Goal: Task Accomplishment & Management: Manage account settings

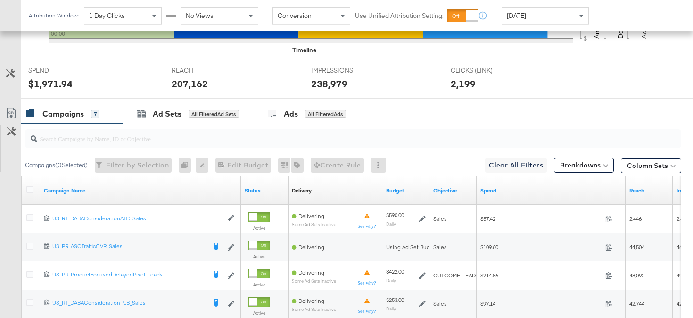
scroll to position [431, 0]
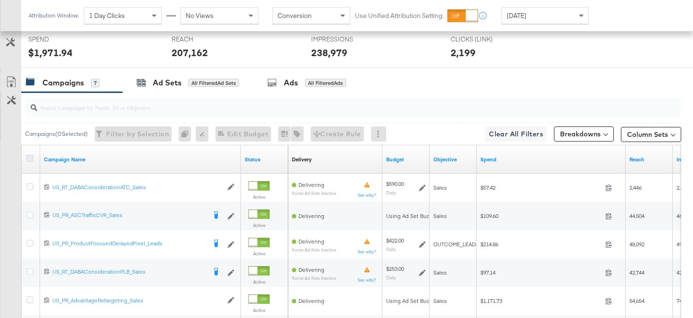
click at [30, 158] on icon at bounding box center [29, 158] width 7 height 7
click at [0, 0] on input "checkbox" at bounding box center [0, 0] width 0 height 0
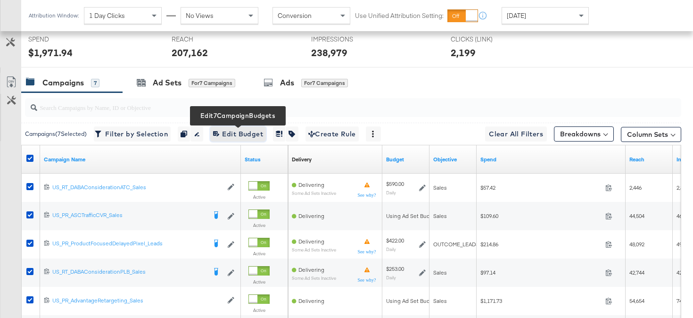
click at [259, 130] on span "Edit 7 Campaign Budgets Edit Budget" at bounding box center [238, 134] width 50 height 12
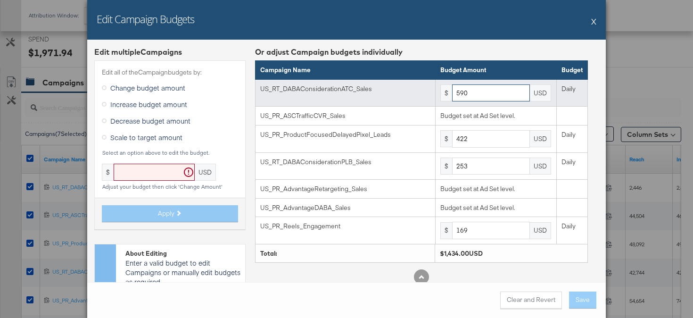
click at [487, 86] on input "590" at bounding box center [491, 92] width 78 height 17
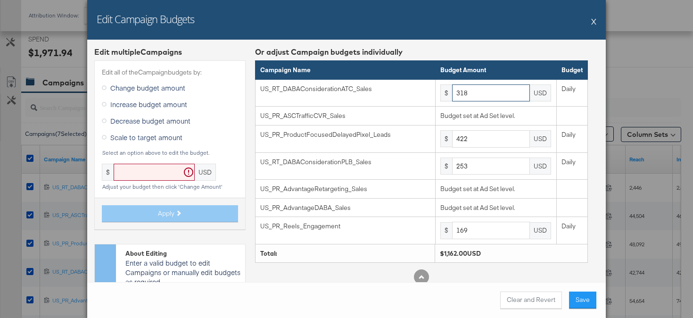
type input "318"
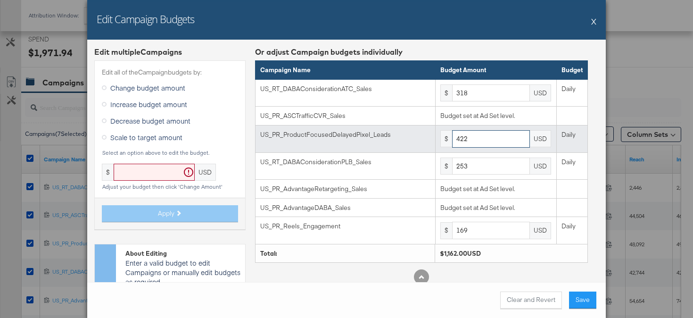
click at [502, 143] on input "422" at bounding box center [491, 138] width 78 height 17
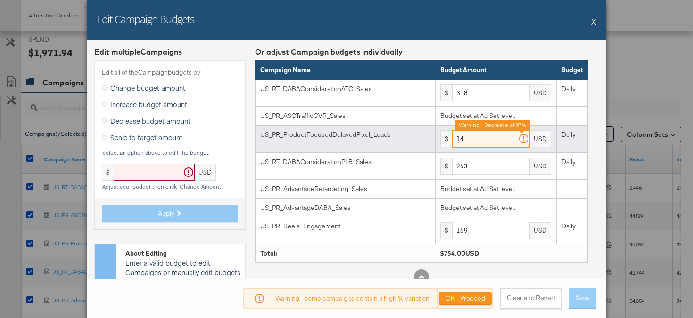
type input "1"
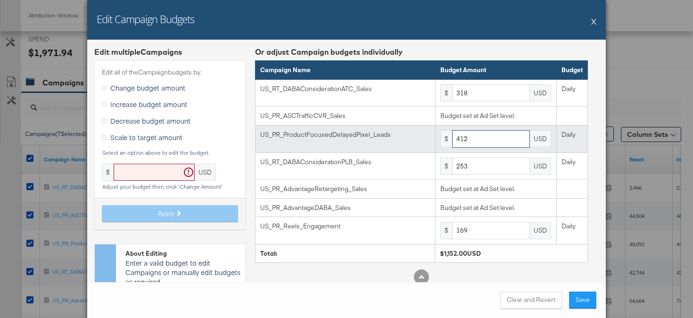
click at [505, 133] on input "412" at bounding box center [491, 138] width 78 height 17
type input "635"
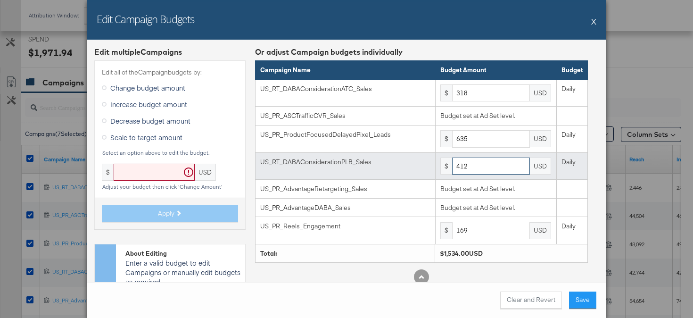
scroll to position [48, 0]
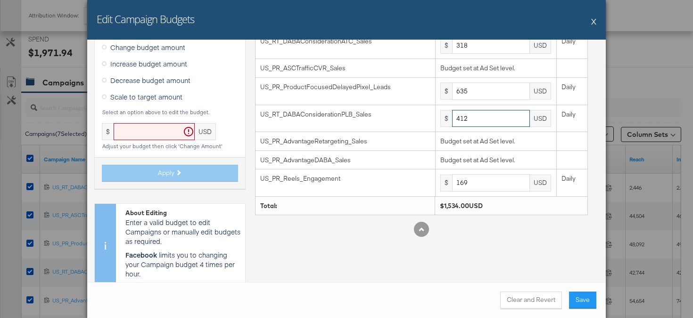
type input "412"
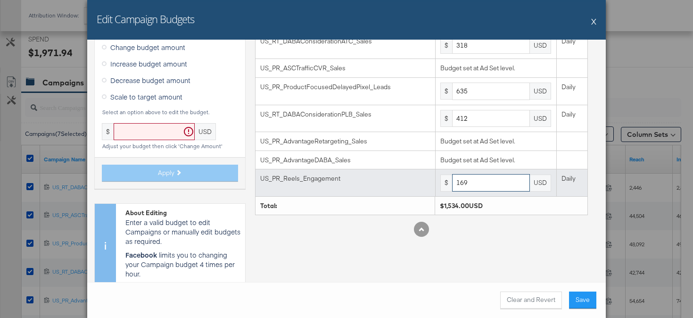
click at [494, 178] on input "169" at bounding box center [491, 182] width 78 height 17
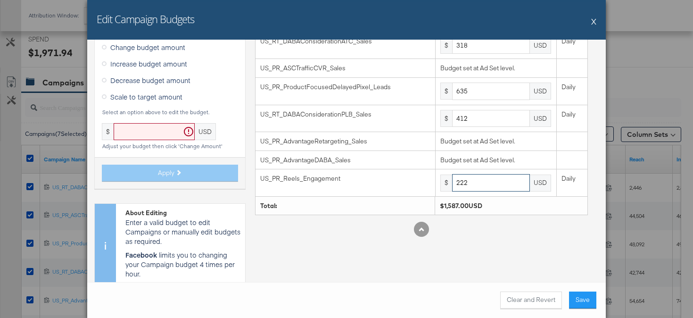
type input "222"
click at [587, 294] on button "Save" at bounding box center [582, 299] width 27 height 17
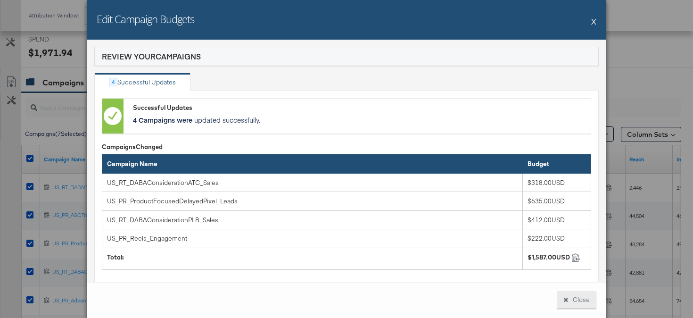
click at [581, 297] on button "Close" at bounding box center [577, 299] width 40 height 17
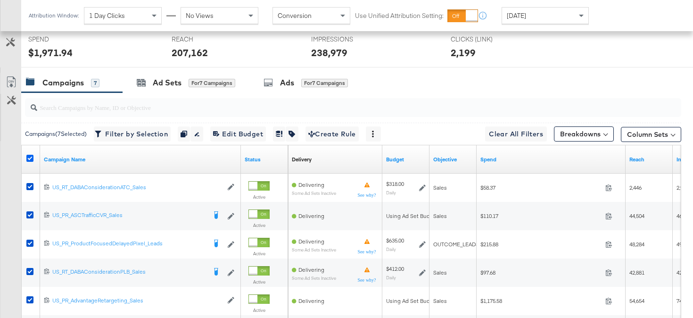
click at [28, 158] on icon at bounding box center [29, 158] width 7 height 7
click at [0, 0] on input "checkbox" at bounding box center [0, 0] width 0 height 0
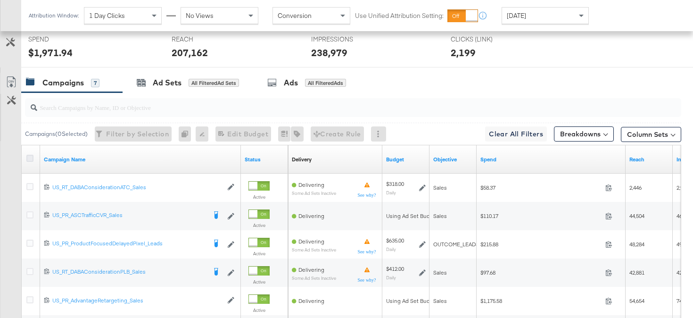
click at [29, 158] on icon at bounding box center [29, 158] width 7 height 7
click at [0, 0] on input "checkbox" at bounding box center [0, 0] width 0 height 0
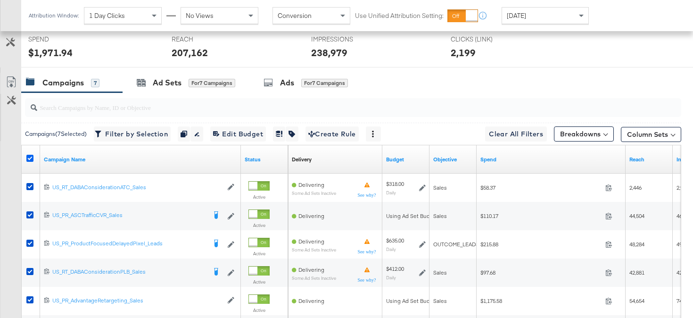
click at [29, 158] on icon at bounding box center [29, 158] width 7 height 7
click at [0, 0] on input "checkbox" at bounding box center [0, 0] width 0 height 0
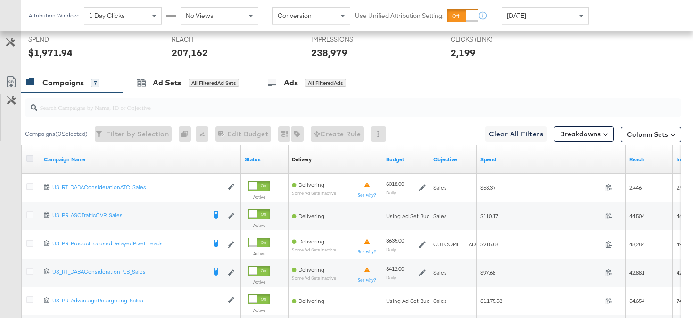
click at [27, 159] on icon at bounding box center [29, 158] width 7 height 7
click at [0, 0] on input "checkbox" at bounding box center [0, 0] width 0 height 0
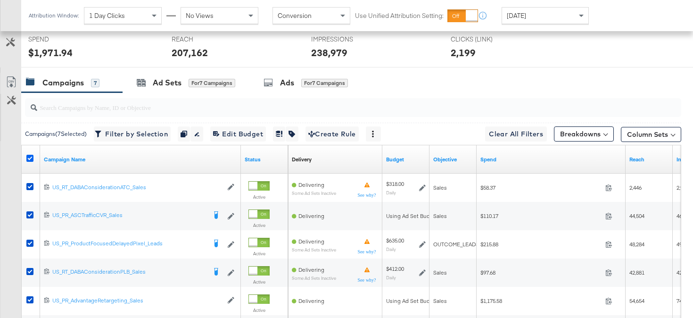
click at [27, 159] on icon at bounding box center [29, 158] width 7 height 7
click at [0, 0] on input "checkbox" at bounding box center [0, 0] width 0 height 0
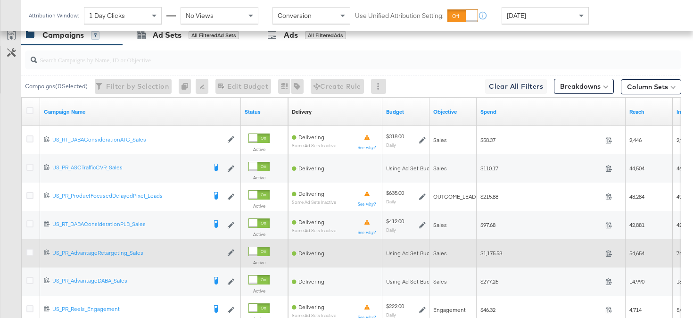
scroll to position [487, 0]
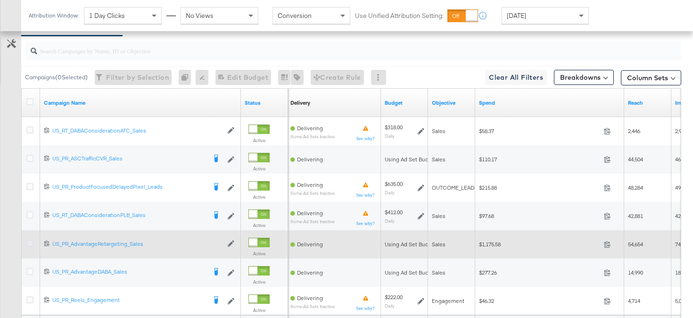
click at [30, 245] on icon at bounding box center [29, 243] width 7 height 7
click at [0, 0] on input "checkbox" at bounding box center [0, 0] width 0 height 0
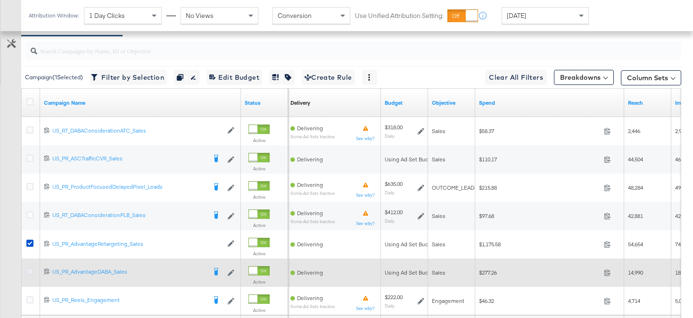
click at [30, 269] on icon at bounding box center [29, 271] width 7 height 7
click at [0, 0] on input "checkbox" at bounding box center [0, 0] width 0 height 0
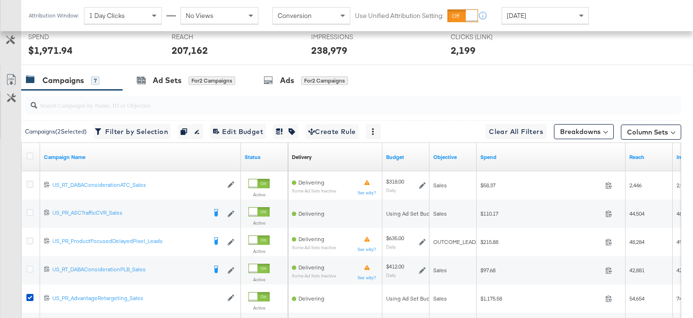
scroll to position [425, 0]
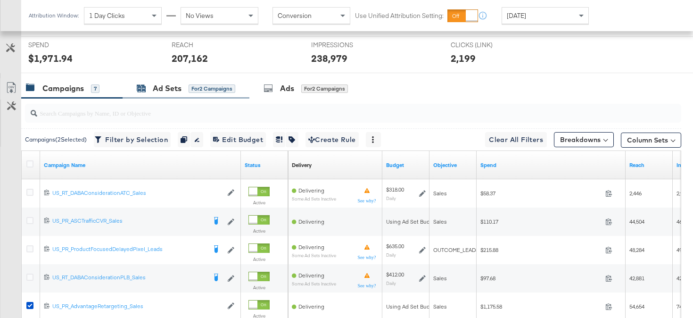
click at [142, 90] on icon at bounding box center [142, 89] width 8 height 6
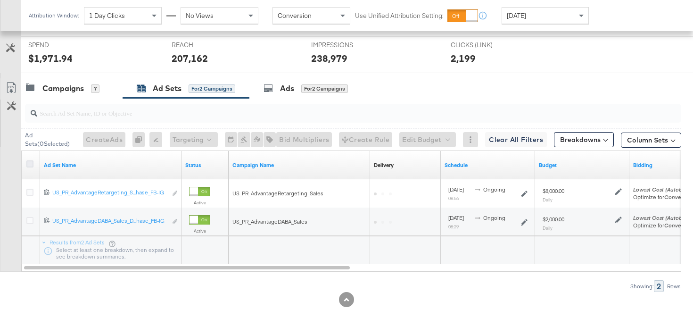
click at [31, 163] on icon at bounding box center [29, 163] width 7 height 7
click at [0, 0] on input "checkbox" at bounding box center [0, 0] width 0 height 0
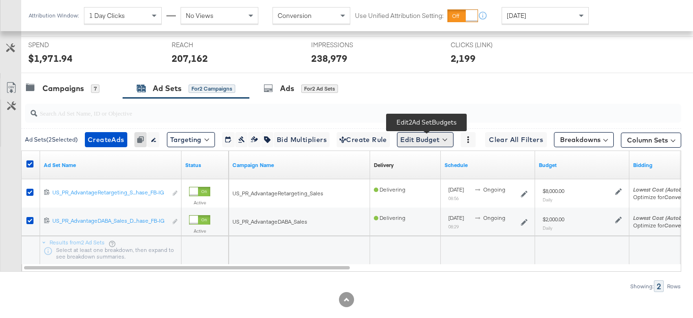
click at [420, 141] on button "Edit Budget" at bounding box center [425, 139] width 57 height 15
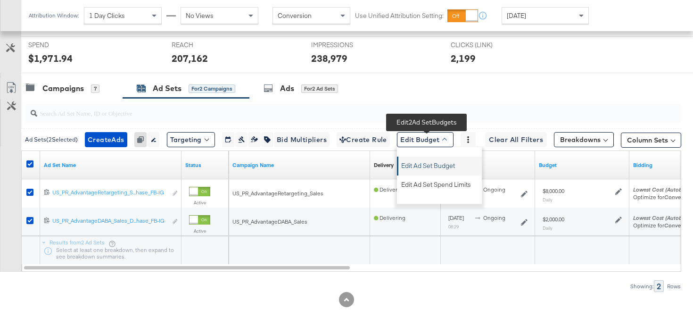
click at [432, 169] on span "Edit Ad Set Budget" at bounding box center [428, 164] width 54 height 12
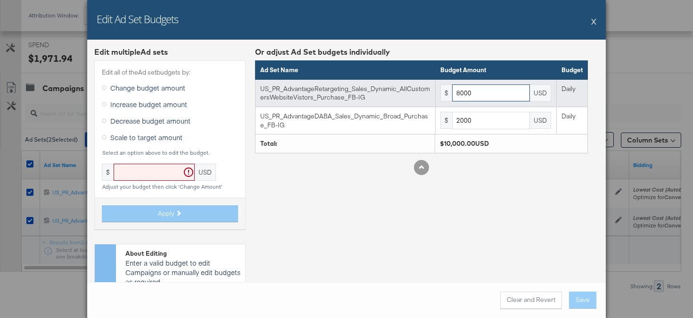
click at [489, 96] on input "8000" at bounding box center [491, 92] width 78 height 17
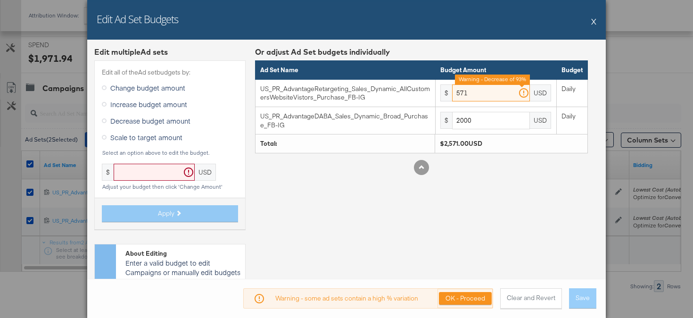
type input "571"
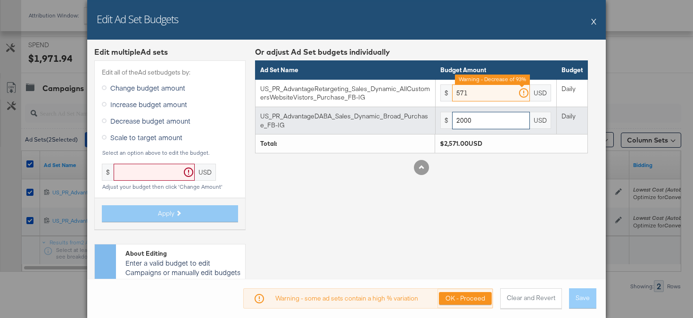
click at [489, 115] on input "2000" at bounding box center [491, 120] width 78 height 17
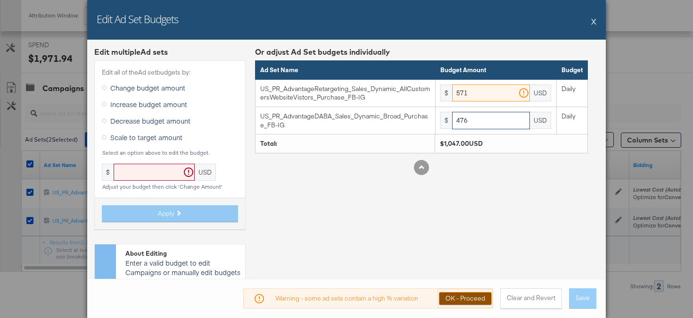
type input "476"
click at [474, 302] on button "OK - Proceed" at bounding box center [465, 298] width 53 height 13
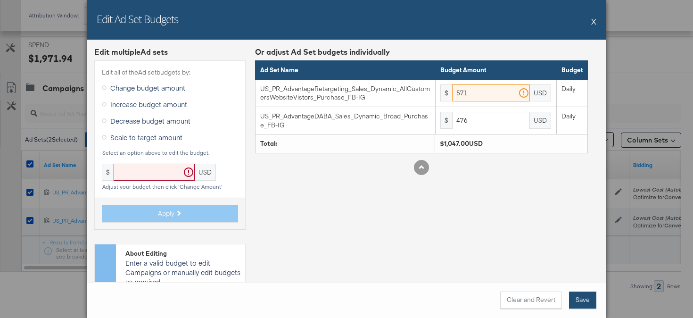
click at [595, 303] on button "Save" at bounding box center [582, 299] width 27 height 17
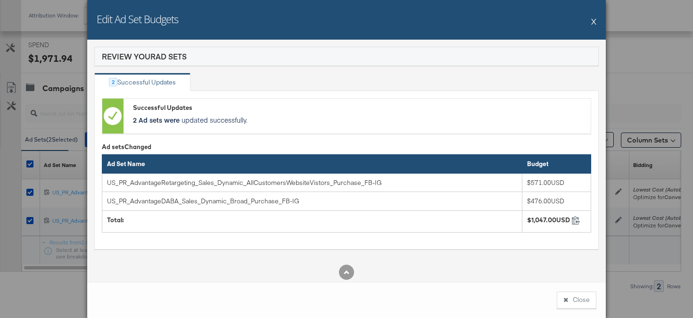
click at [595, 303] on button "Close" at bounding box center [577, 299] width 40 height 17
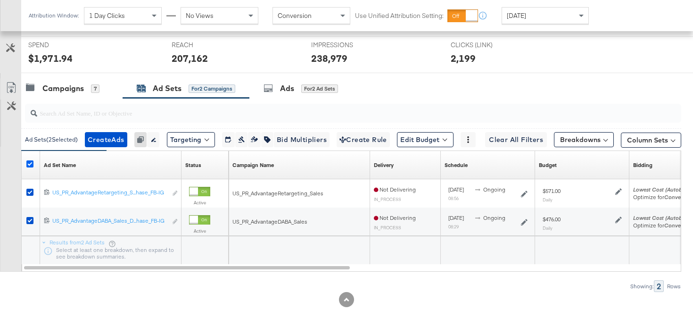
click at [27, 162] on icon at bounding box center [29, 163] width 7 height 7
click at [0, 0] on input "checkbox" at bounding box center [0, 0] width 0 height 0
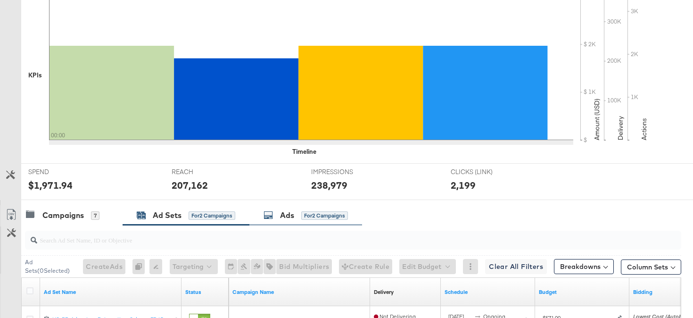
scroll to position [0, 0]
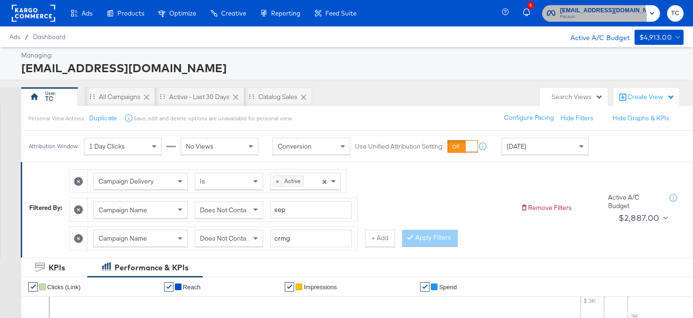
click at [608, 18] on span "Pacsun" at bounding box center [603, 17] width 86 height 8
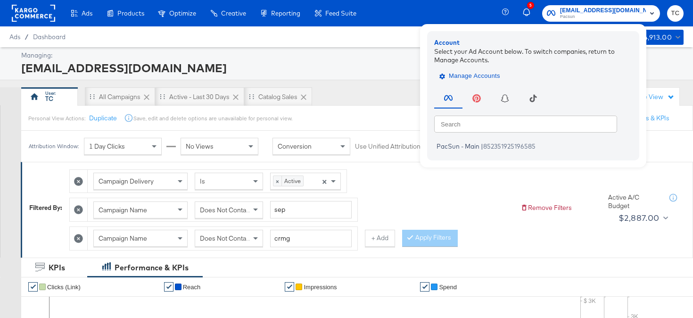
click at [500, 77] on span "Manage Accounts" at bounding box center [470, 76] width 59 height 11
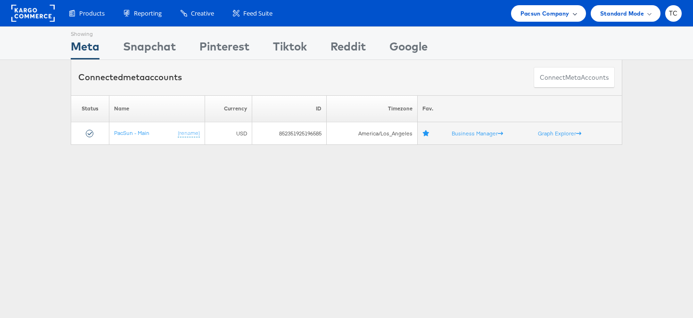
click at [547, 16] on span "Pacsun Company" at bounding box center [545, 13] width 49 height 10
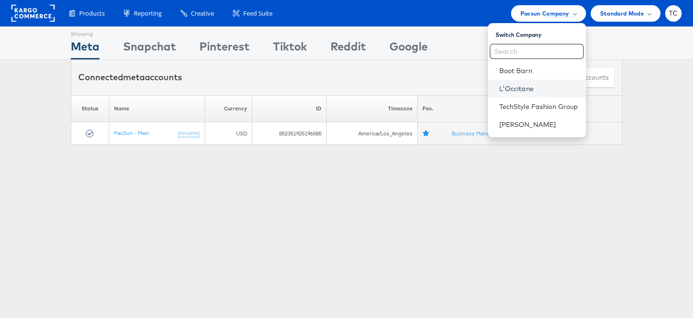
click at [522, 89] on link "L'Occitane" at bounding box center [539, 88] width 79 height 9
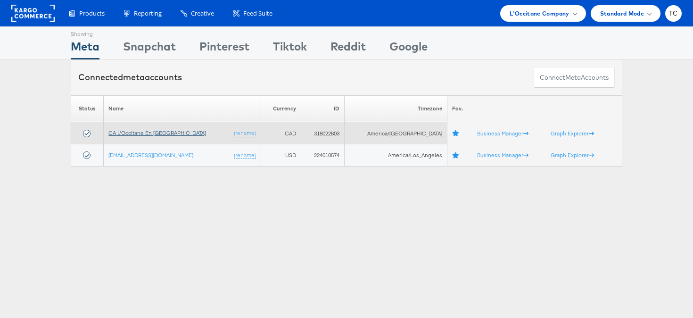
click at [159, 133] on link "CA L'Occitane En [GEOGRAPHIC_DATA]" at bounding box center [157, 132] width 98 height 7
